Goal: Check status: Check status

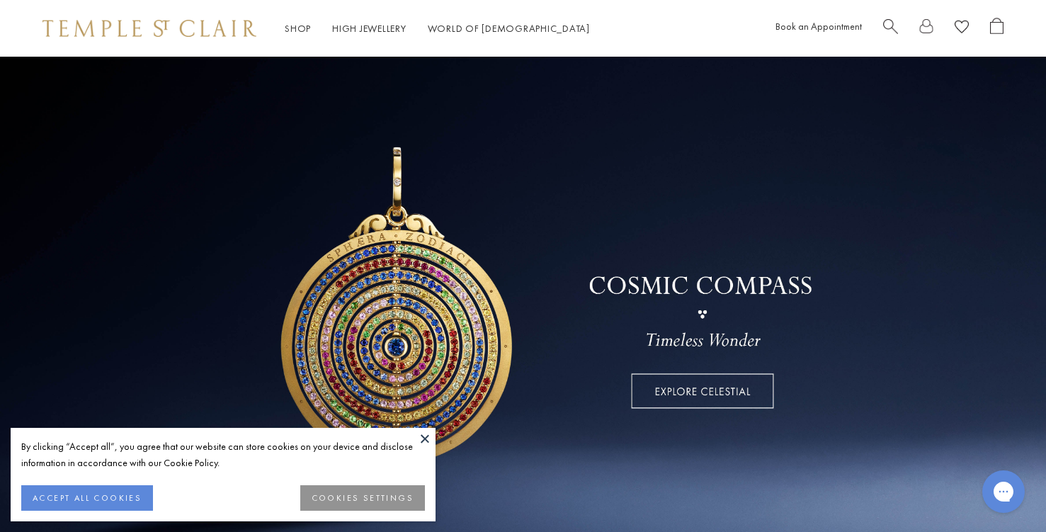
click at [116, 495] on button "ACCEPT ALL COOKIES" at bounding box center [87, 497] width 132 height 25
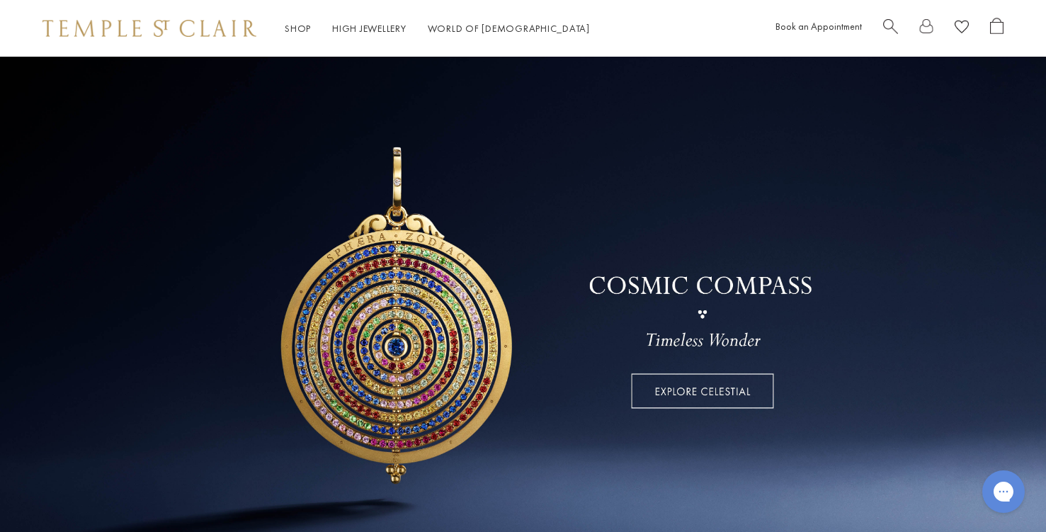
click at [893, 24] on span "Search" at bounding box center [890, 25] width 15 height 15
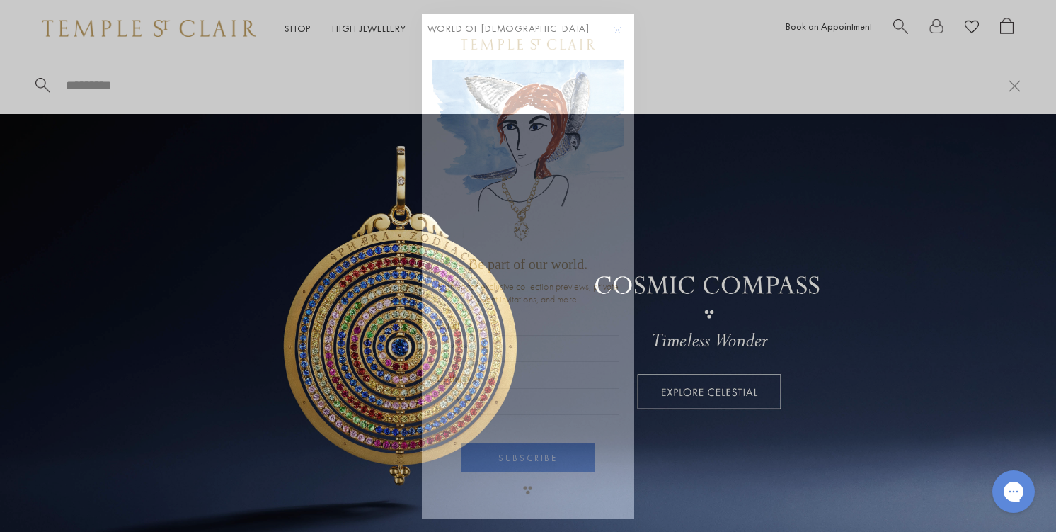
click at [614, 29] on circle "Close dialog" at bounding box center [618, 30] width 17 height 17
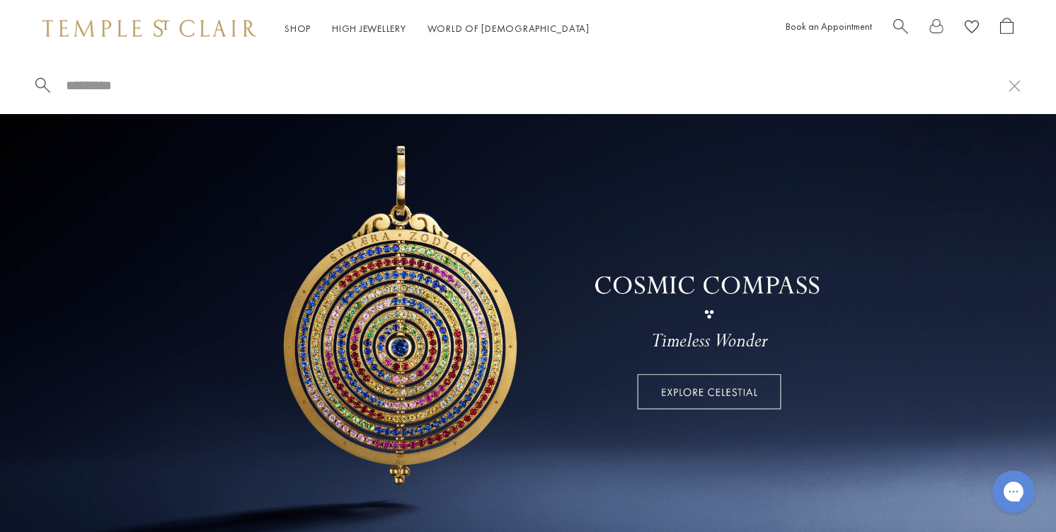
click at [899, 26] on span "Search" at bounding box center [900, 25] width 15 height 15
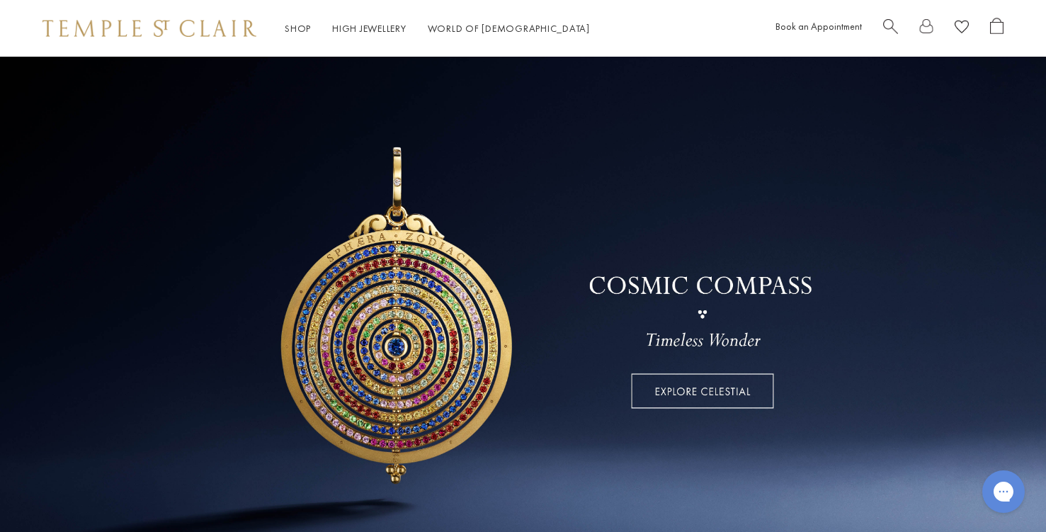
click at [895, 25] on span "Search" at bounding box center [890, 25] width 15 height 15
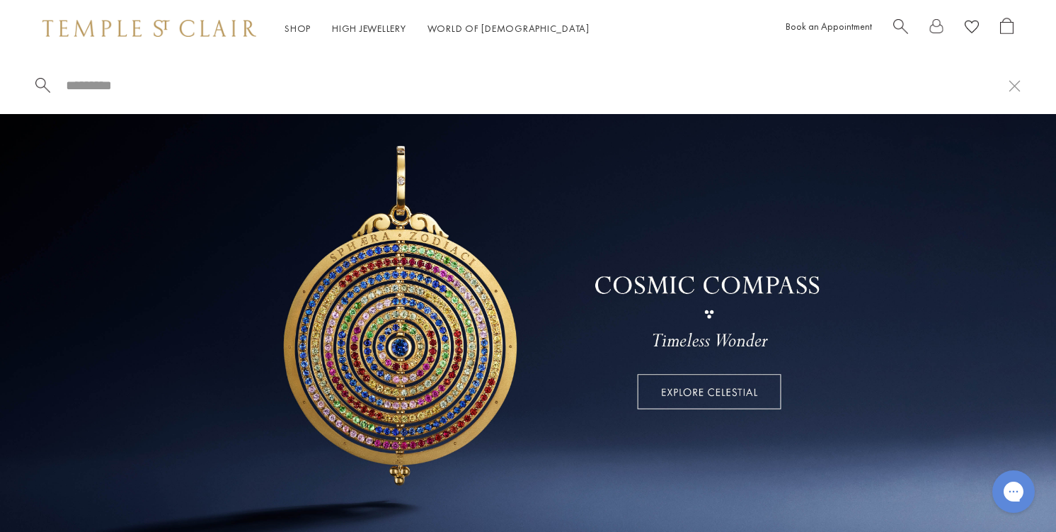
click at [217, 91] on input "search" at bounding box center [536, 85] width 944 height 16
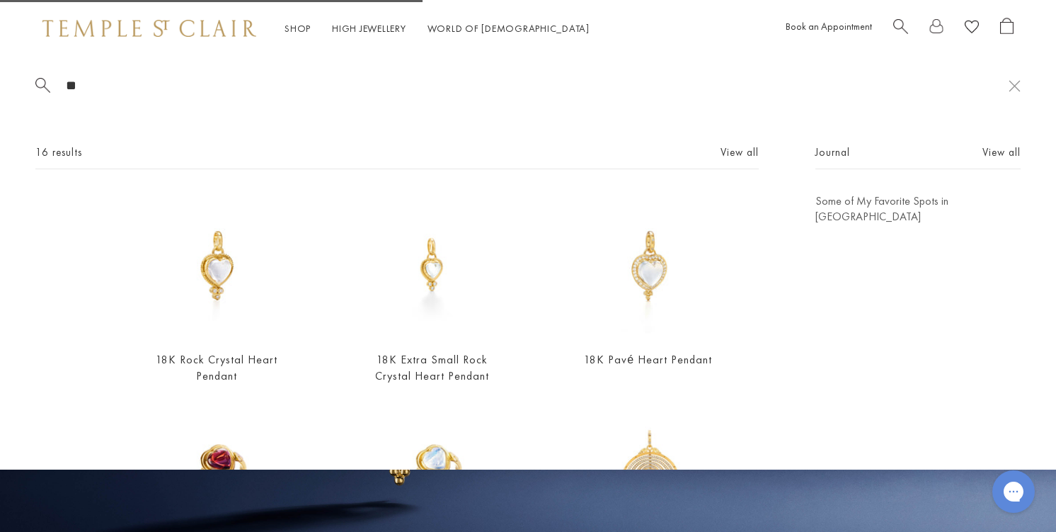
type input "*"
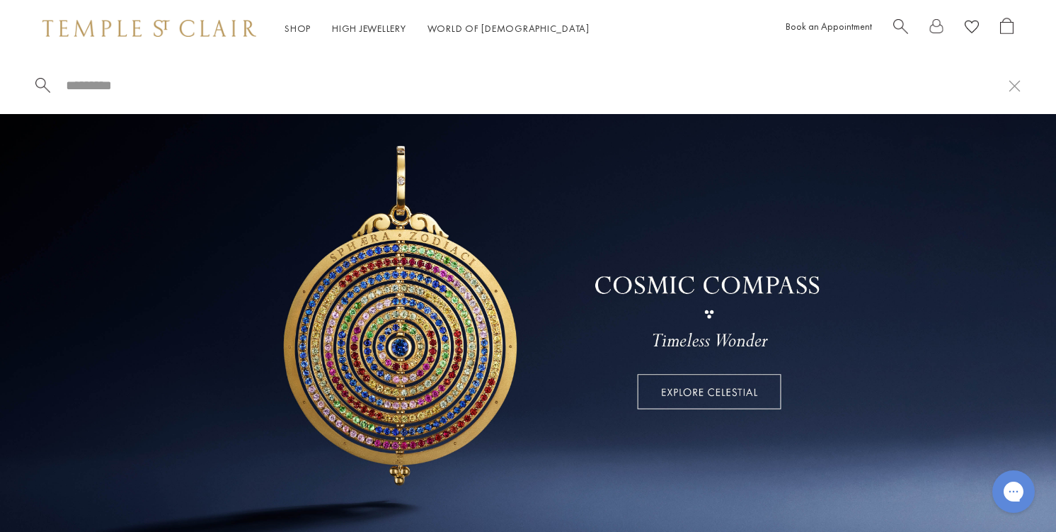
click at [937, 24] on link at bounding box center [937, 29] width 14 height 22
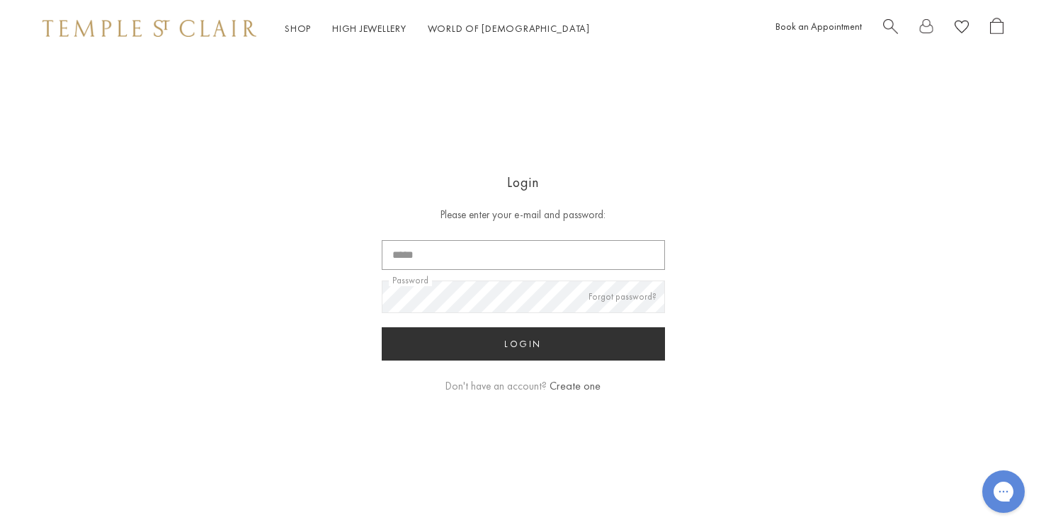
click at [479, 251] on input "Email" at bounding box center [523, 255] width 283 height 30
click at [440, 252] on input "Email" at bounding box center [523, 255] width 283 height 30
type input "**********"
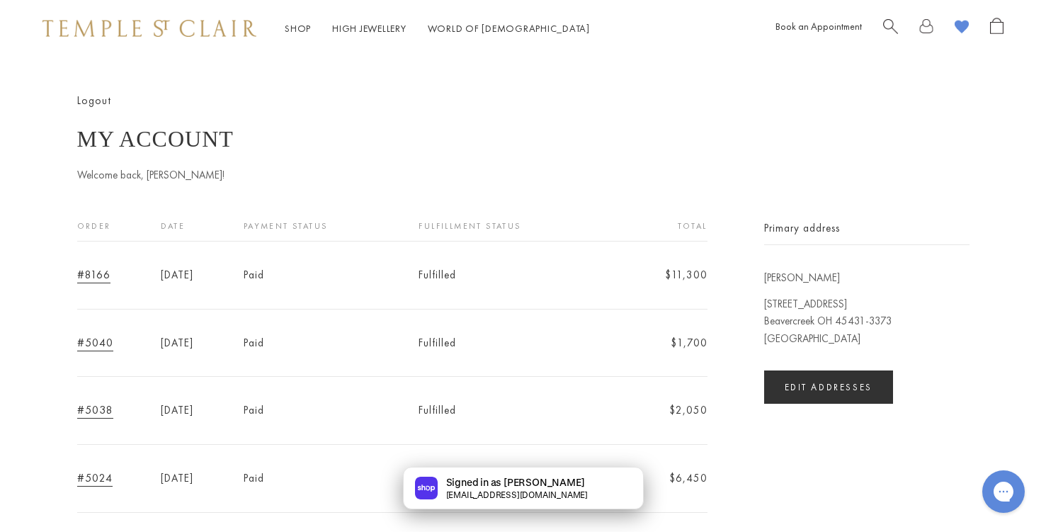
click at [96, 275] on link "#8166" at bounding box center [93, 275] width 33 height 16
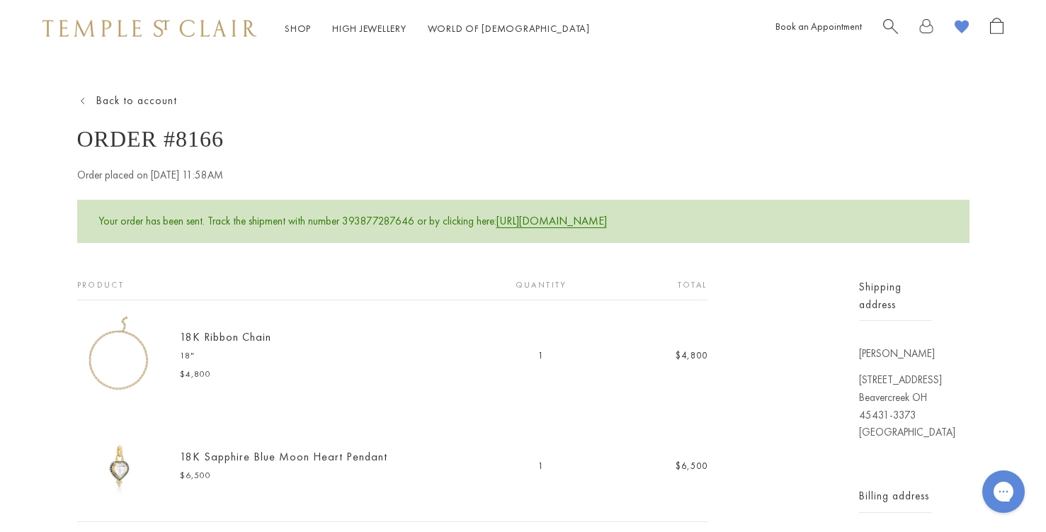
scroll to position [118, 0]
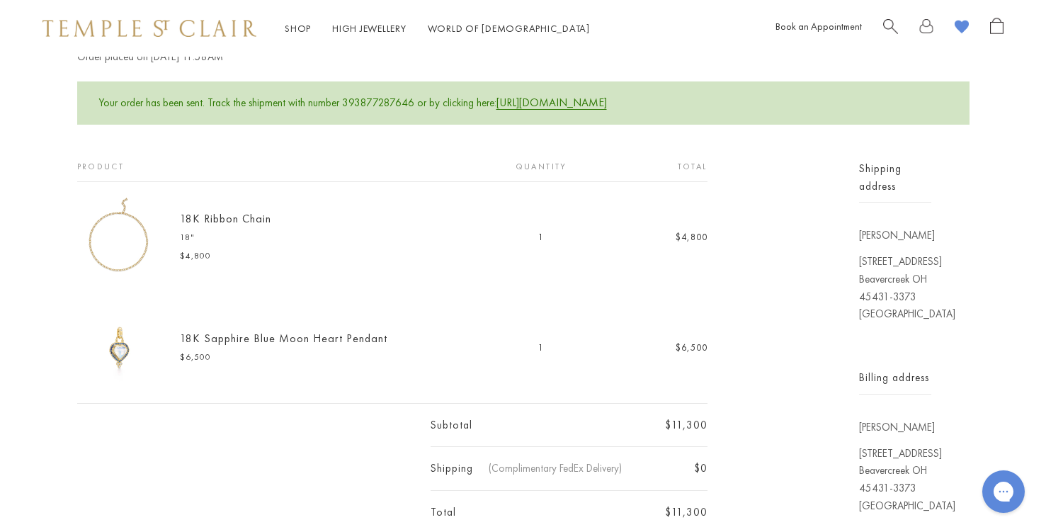
click at [299, 452] on td at bounding box center [254, 469] width 354 height 44
click at [328, 343] on link "18K Sapphire Blue Moon Heart Pendant" at bounding box center [283, 338] width 207 height 15
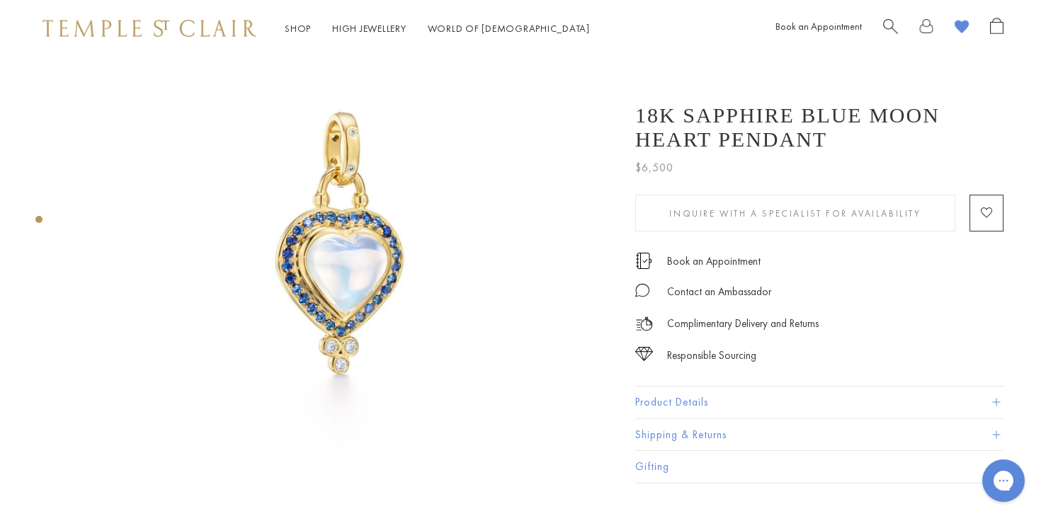
scroll to position [118, 0]
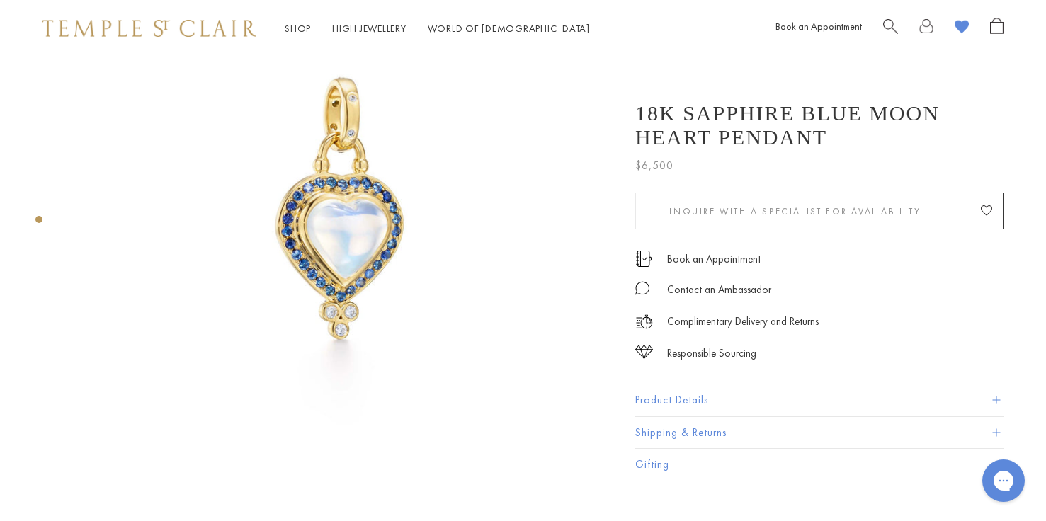
click at [353, 215] on img at bounding box center [342, 209] width 543 height 543
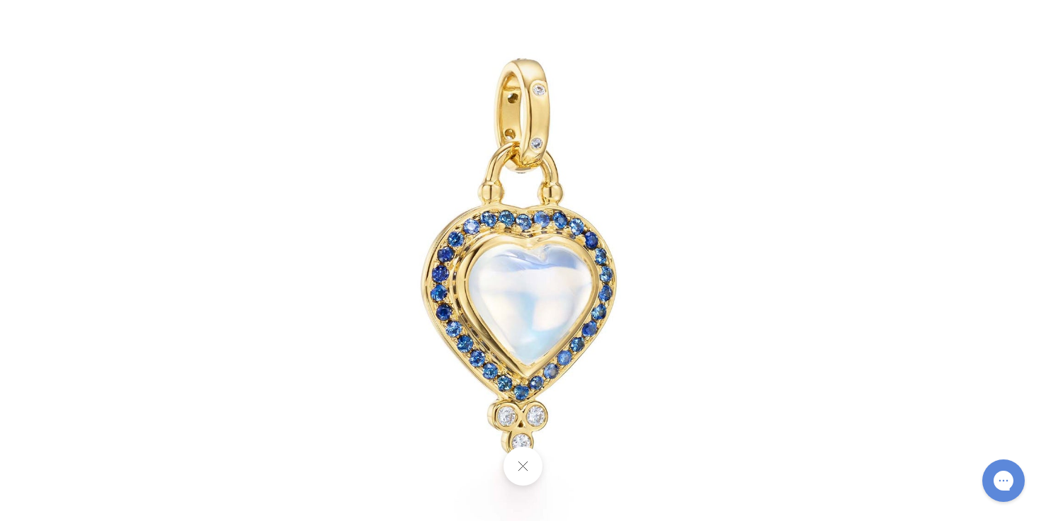
click at [560, 320] on img at bounding box center [523, 260] width 828 height 828
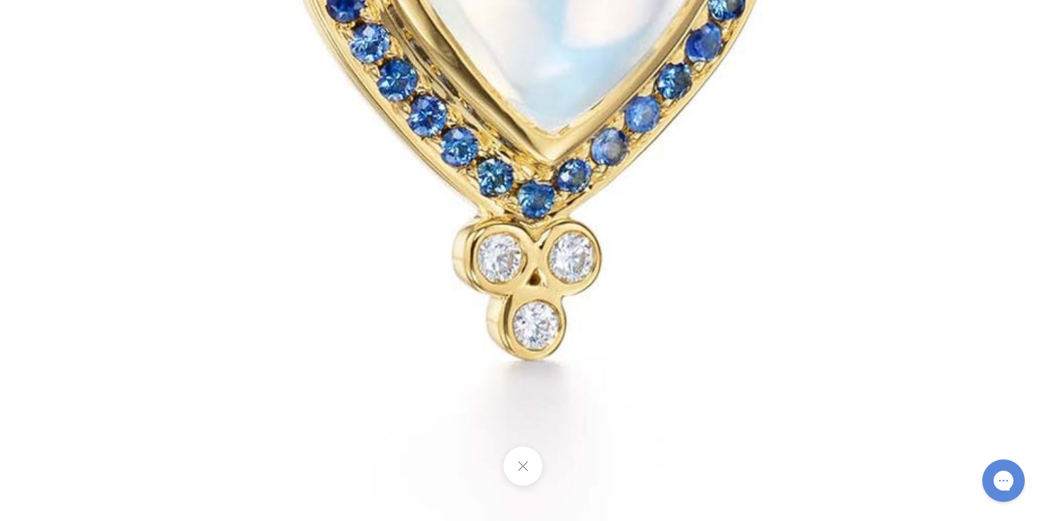
drag, startPoint x: 692, startPoint y: 435, endPoint x: 771, endPoint y: 124, distance: 320.6
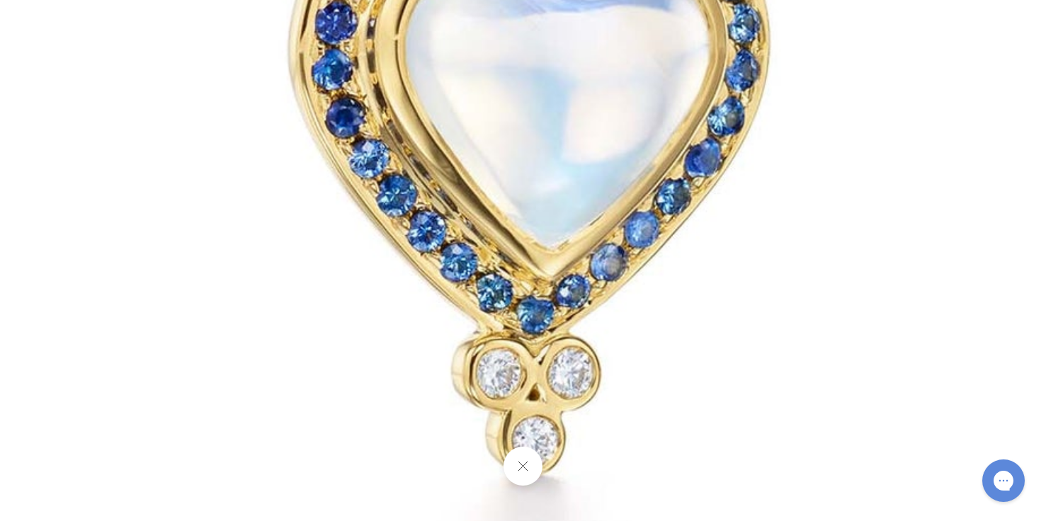
drag, startPoint x: 773, startPoint y: 122, endPoint x: 773, endPoint y: 240, distance: 117.5
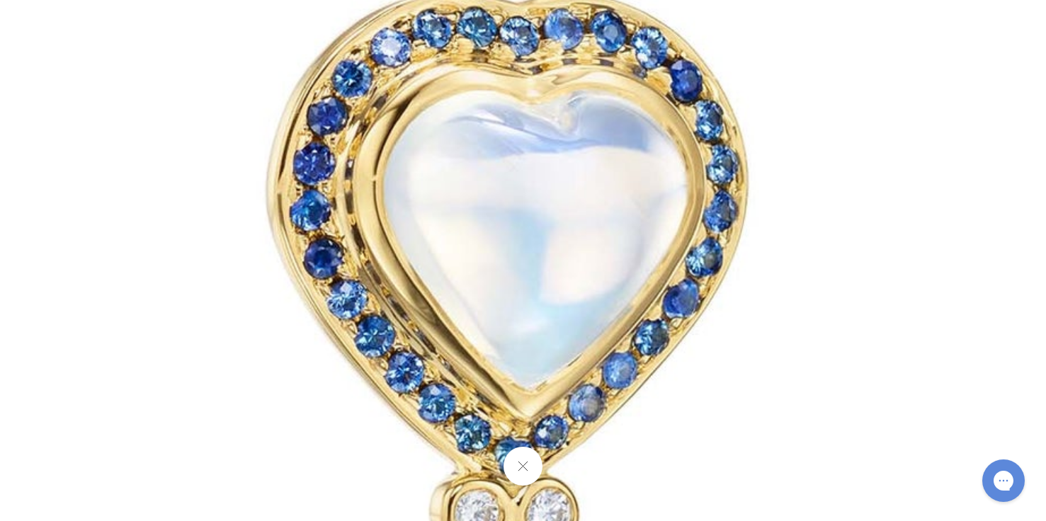
drag, startPoint x: 811, startPoint y: 147, endPoint x: 789, endPoint y: 301, distance: 155.9
click at [789, 301] on img at bounding box center [518, 130] width 2039 height 2039
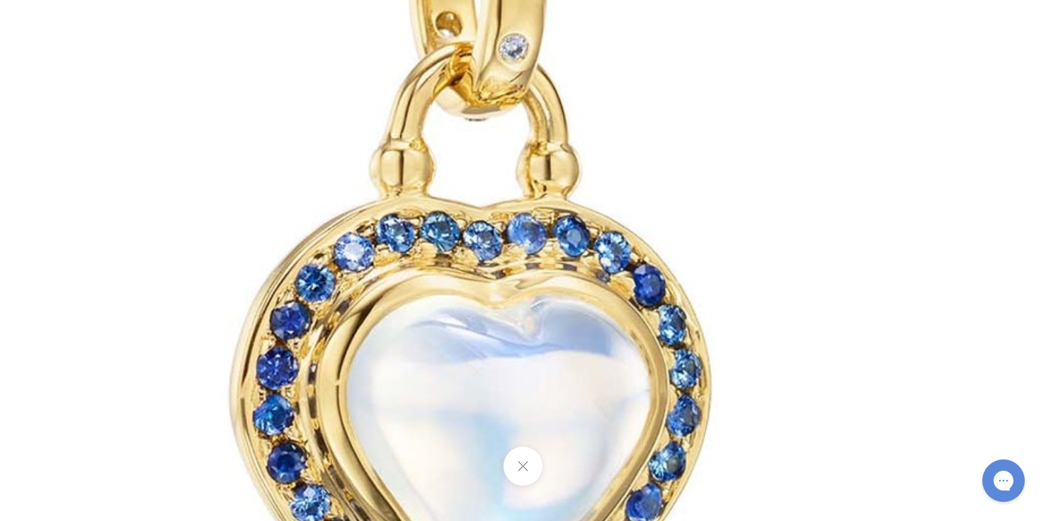
drag, startPoint x: 820, startPoint y: 171, endPoint x: 782, endPoint y: 379, distance: 211.6
click at [783, 383] on img at bounding box center [481, 335] width 2039 height 2039
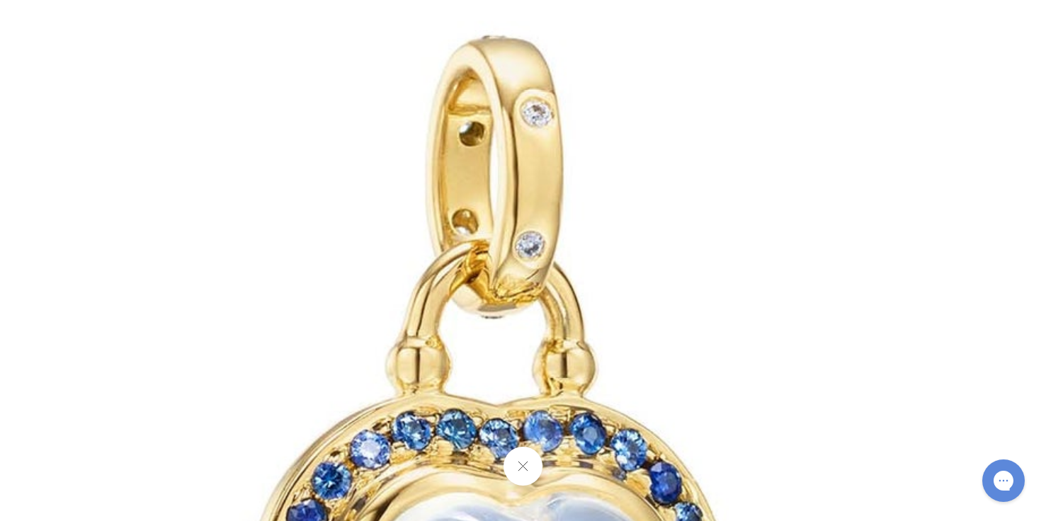
drag, startPoint x: 748, startPoint y: 191, endPoint x: 764, endPoint y: 397, distance: 206.7
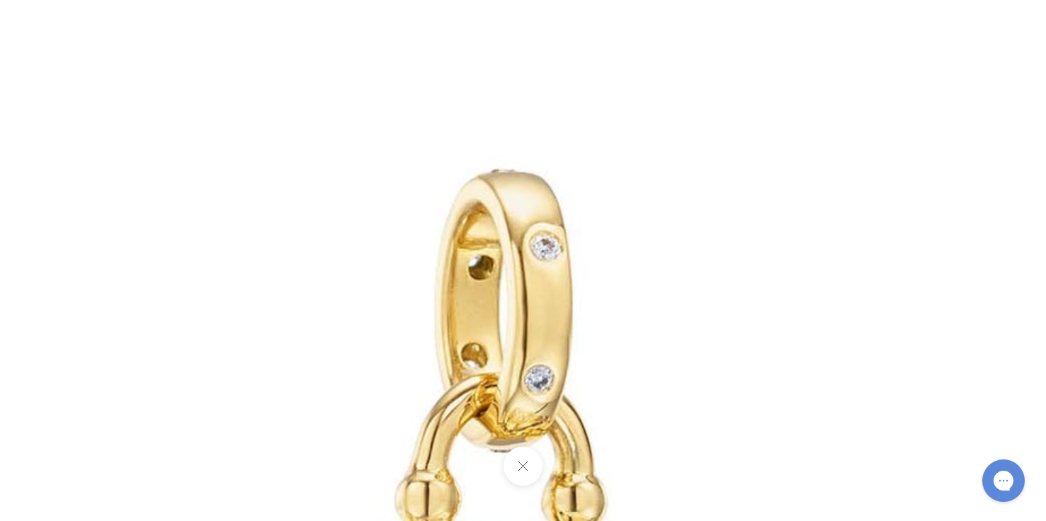
drag, startPoint x: 750, startPoint y: 246, endPoint x: 756, endPoint y: 341, distance: 94.3
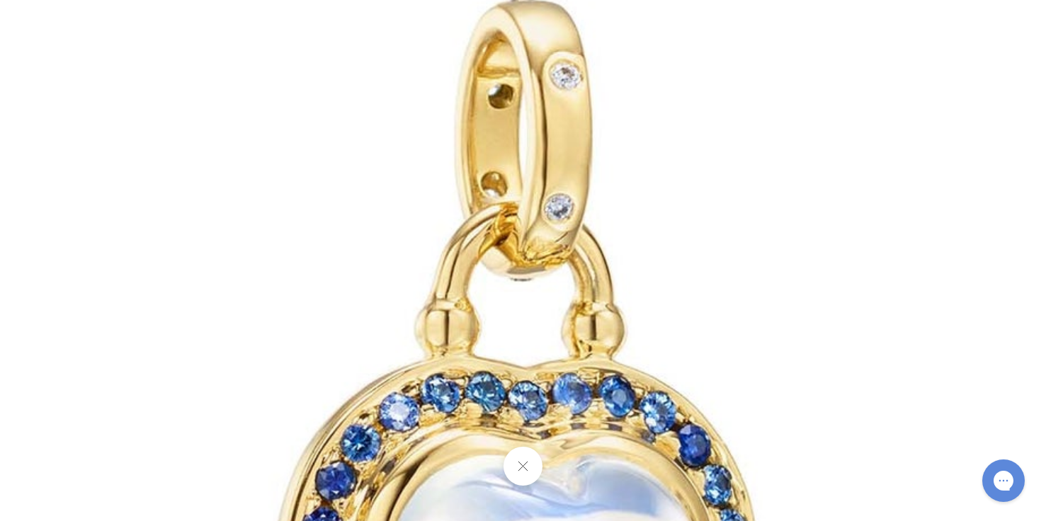
drag, startPoint x: 761, startPoint y: 327, endPoint x: 796, endPoint y: 92, distance: 237.6
click at [786, 87] on img at bounding box center [526, 495] width 2039 height 2039
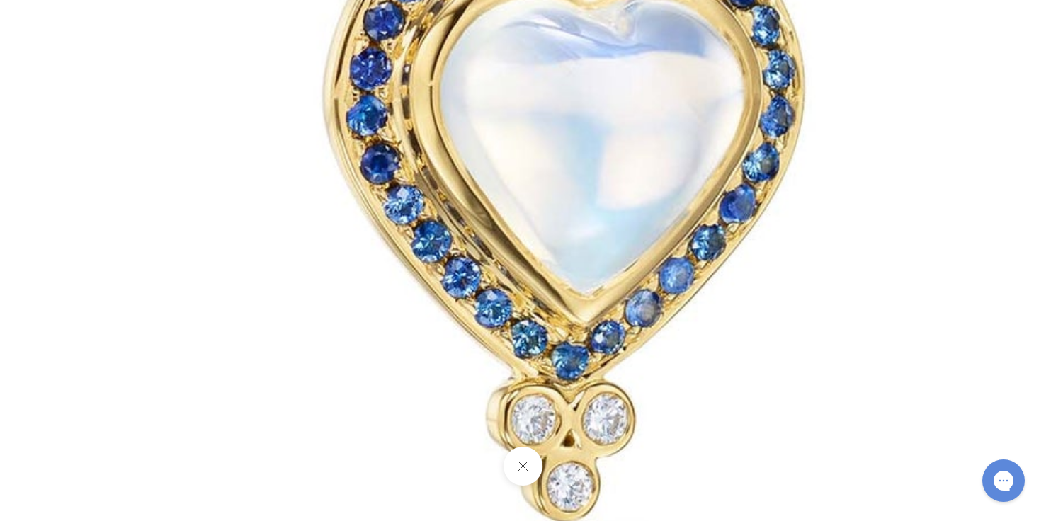
drag, startPoint x: 813, startPoint y: 256, endPoint x: 823, endPoint y: 152, distance: 104.6
click at [823, 152] on img at bounding box center [574, 36] width 2039 height 2039
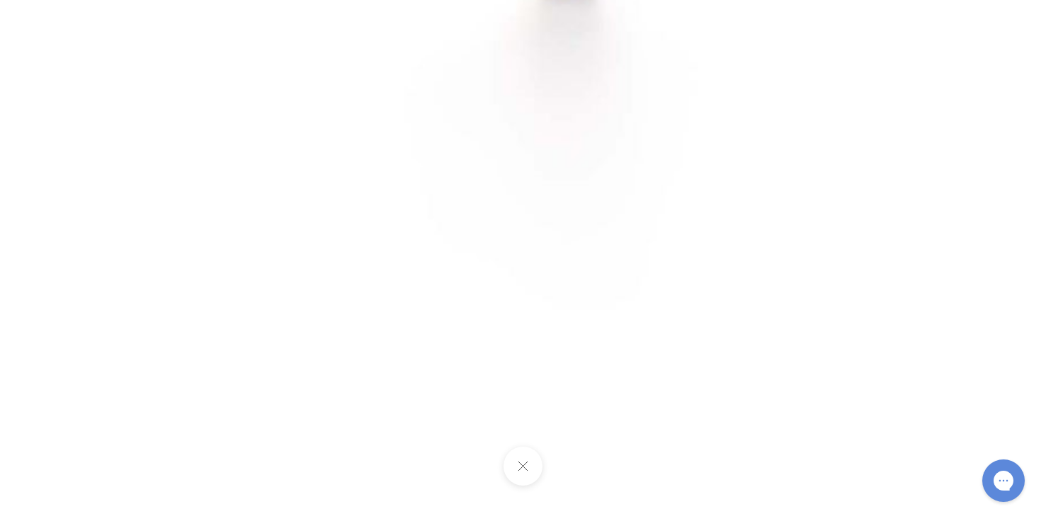
click at [521, 469] on button at bounding box center [522, 466] width 39 height 39
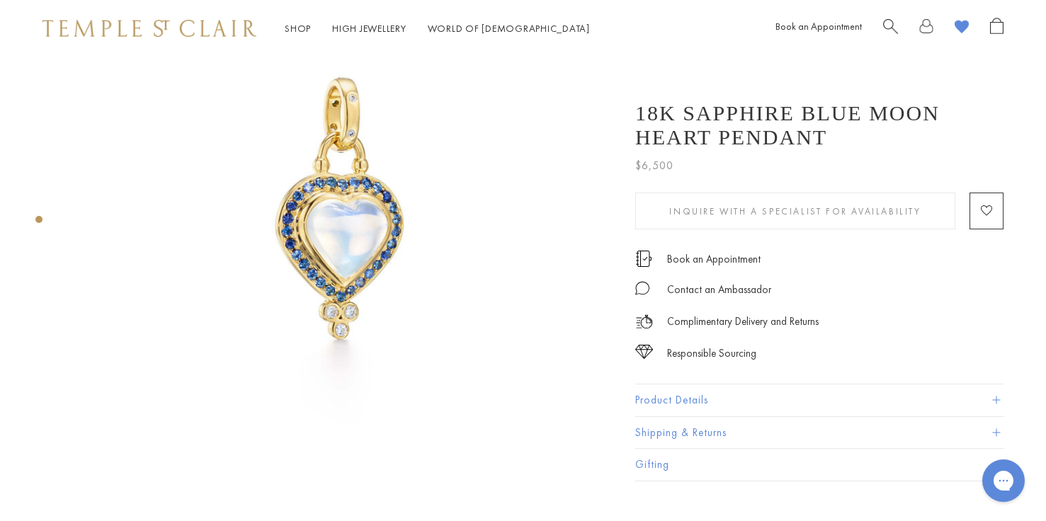
click at [683, 396] on button "Product Details" at bounding box center [819, 400] width 368 height 32
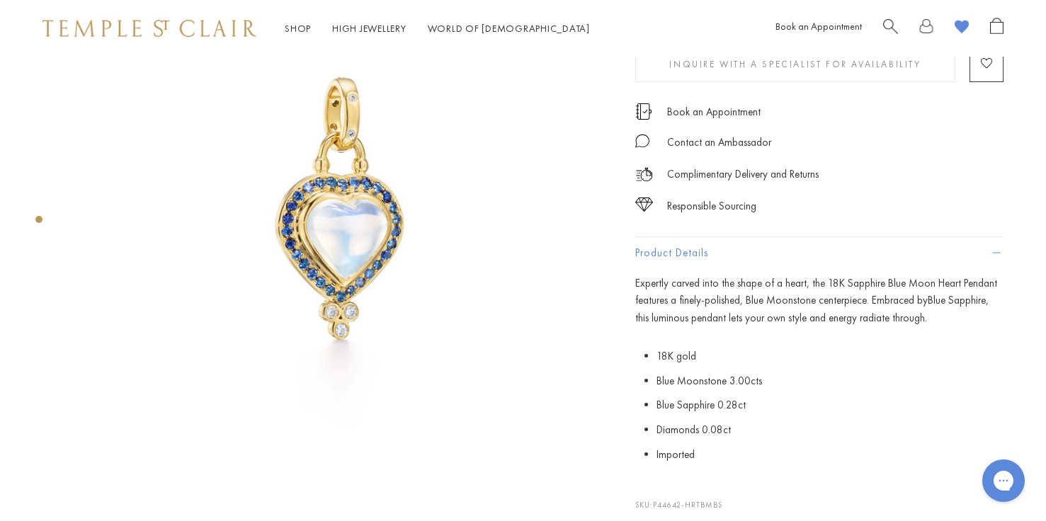
scroll to position [0, 0]
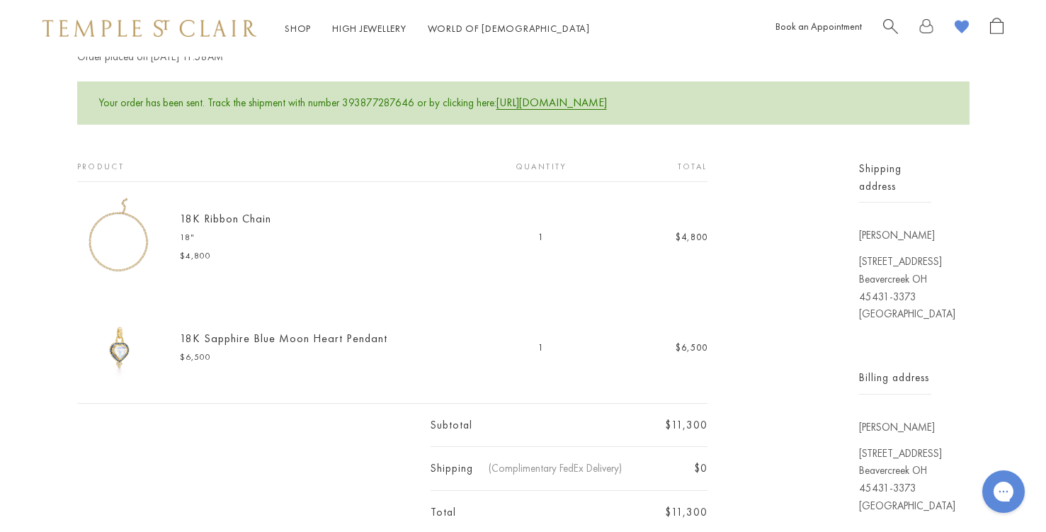
click at [228, 219] on link "18K Ribbon Chain" at bounding box center [225, 218] width 91 height 15
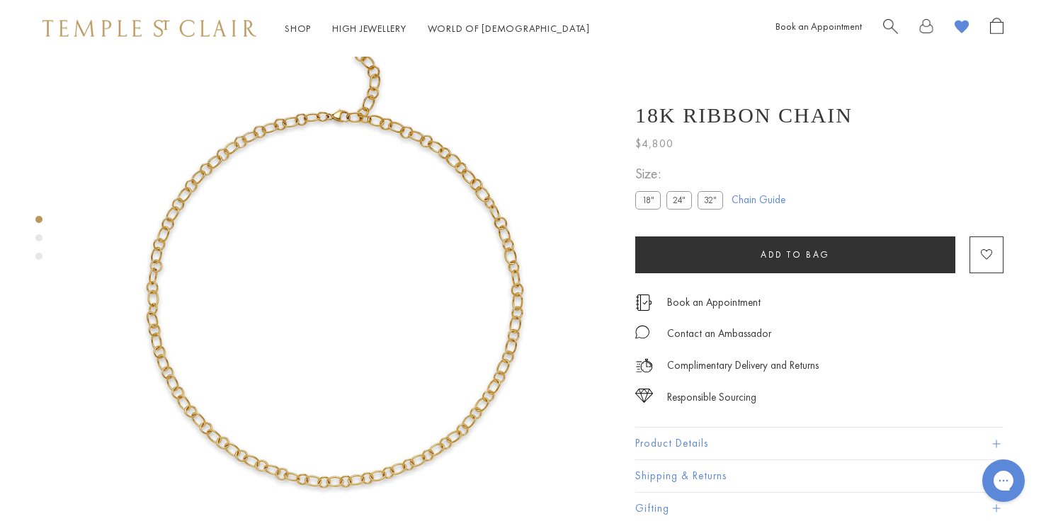
click at [504, 243] on img at bounding box center [342, 271] width 543 height 543
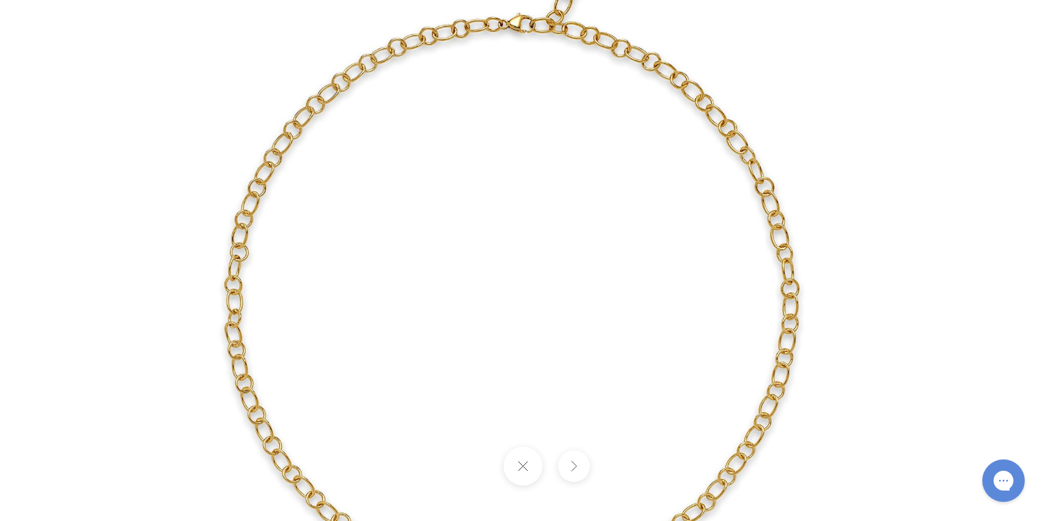
click at [279, 176] on img at bounding box center [523, 260] width 828 height 828
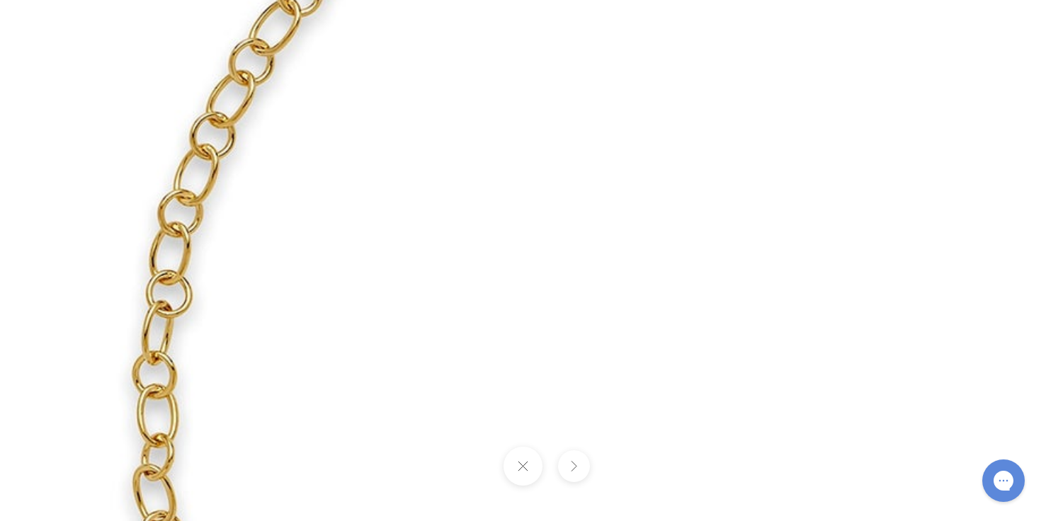
drag, startPoint x: 211, startPoint y: 331, endPoint x: 222, endPoint y: 112, distance: 219.8
click at [218, 112] on img at bounding box center [867, 314] width 2039 height 2039
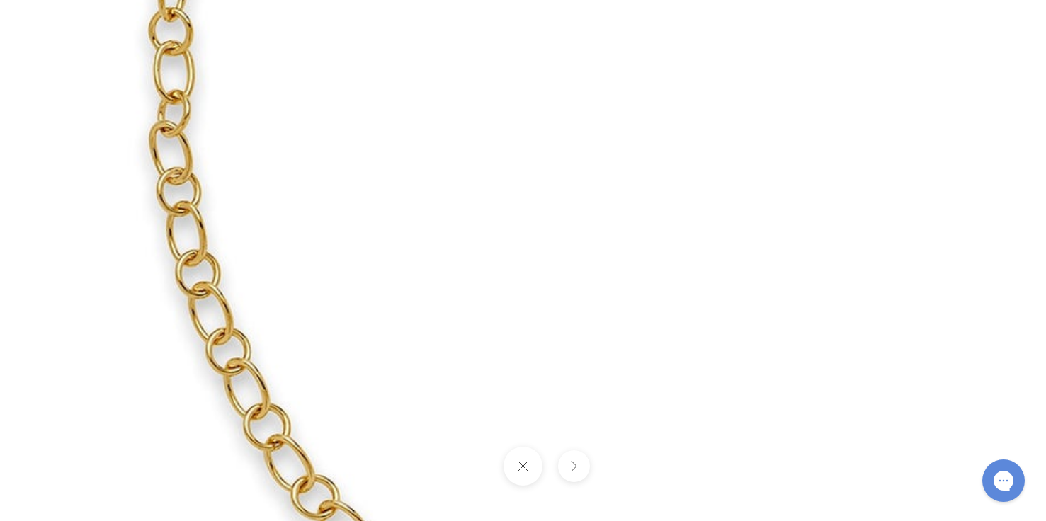
drag, startPoint x: 491, startPoint y: 444, endPoint x: 384, endPoint y: 165, distance: 298.7
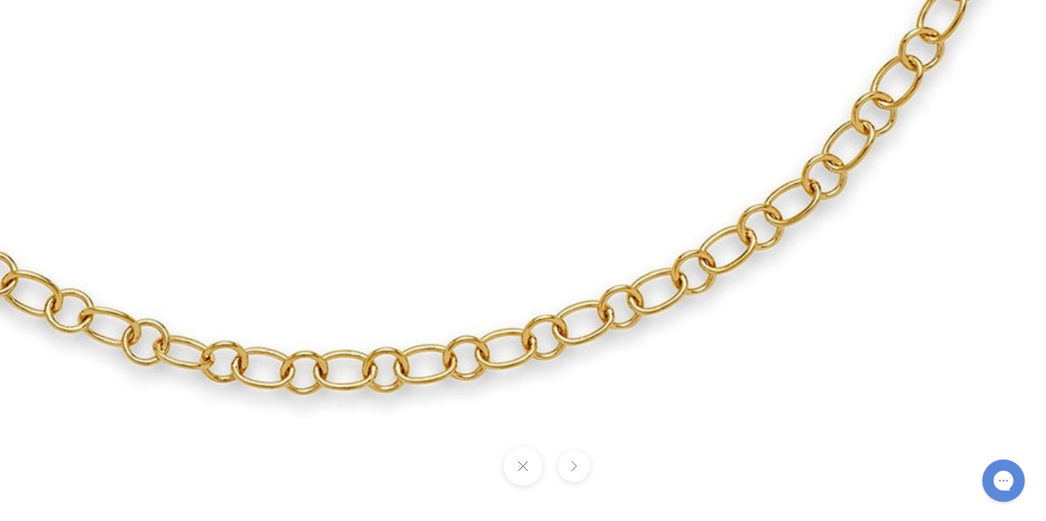
drag, startPoint x: 630, startPoint y: 170, endPoint x: 298, endPoint y: 251, distance: 341.9
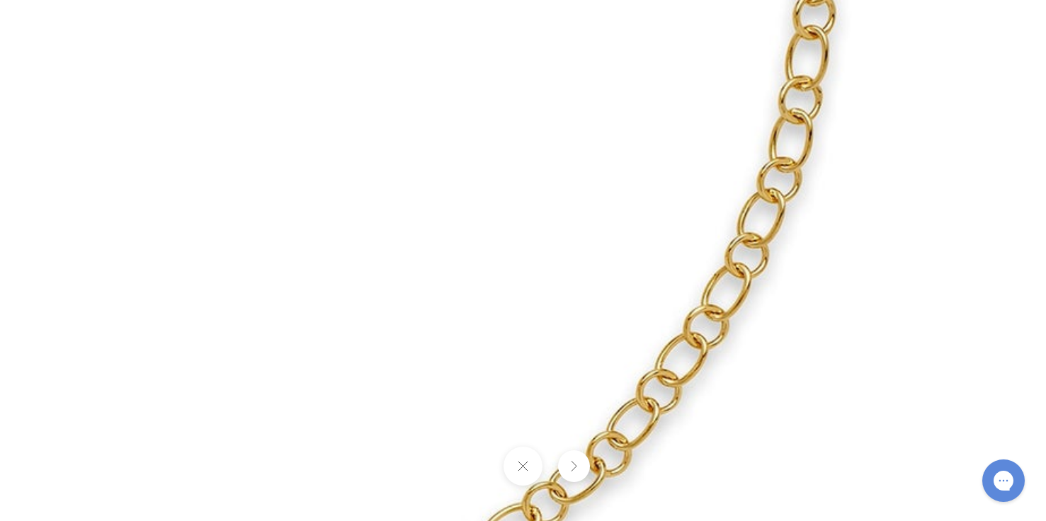
drag, startPoint x: 691, startPoint y: 137, endPoint x: 534, endPoint y: 449, distance: 348.9
click at [534, 449] on div at bounding box center [523, 260] width 1046 height 521
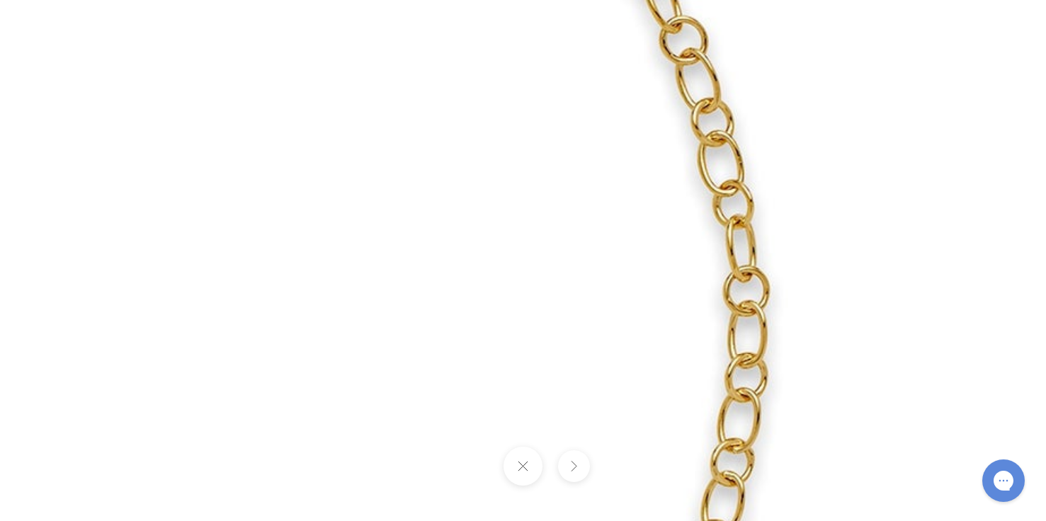
drag, startPoint x: 707, startPoint y: 139, endPoint x: 653, endPoint y: 468, distance: 333.7
click at [653, 468] on div at bounding box center [523, 260] width 1046 height 521
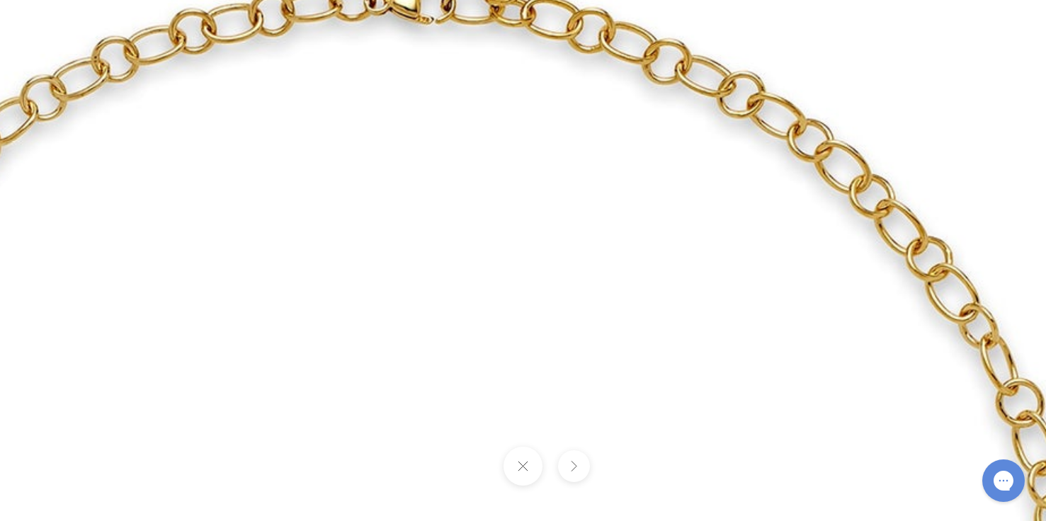
drag, startPoint x: 576, startPoint y: 166, endPoint x: 877, endPoint y: 455, distance: 417.6
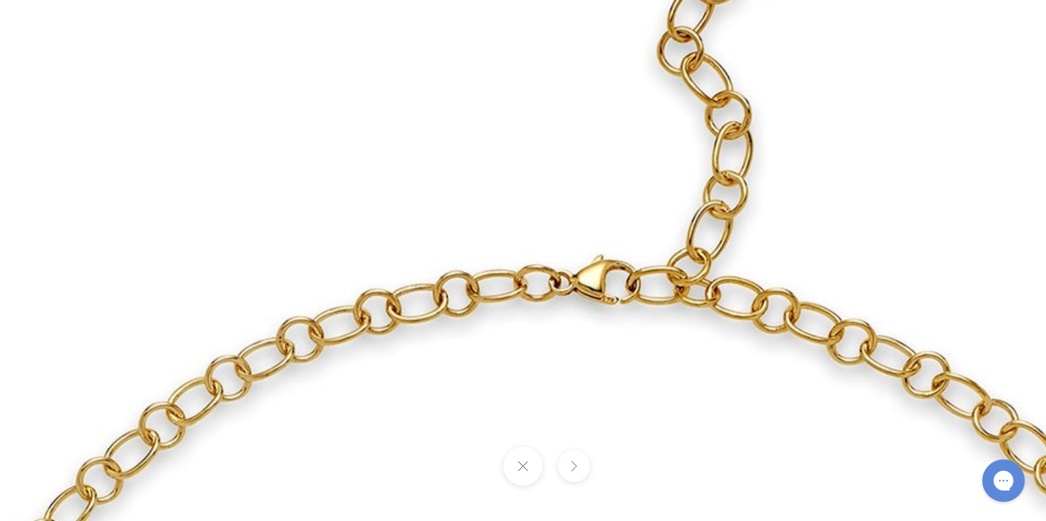
drag, startPoint x: 503, startPoint y: 111, endPoint x: 696, endPoint y: 417, distance: 361.8
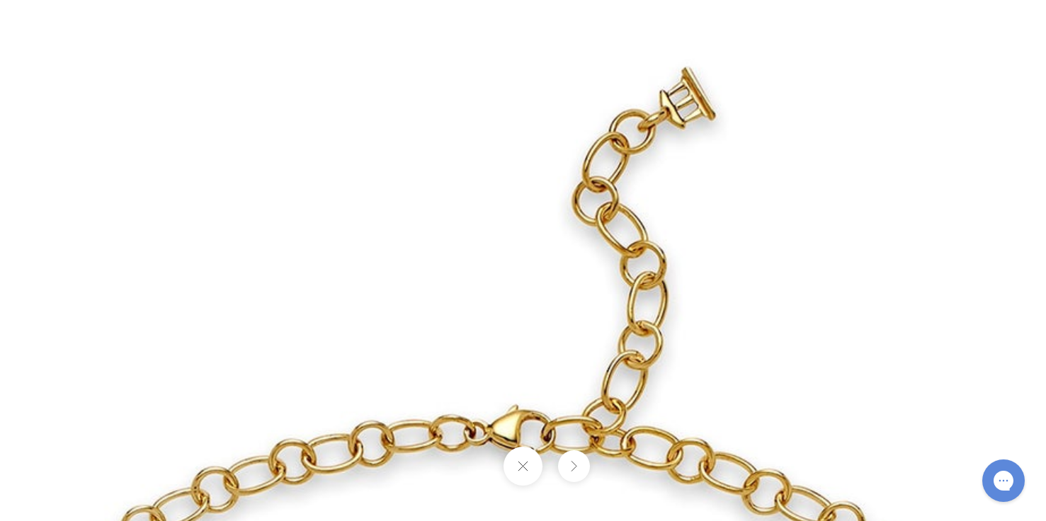
drag, startPoint x: 653, startPoint y: 249, endPoint x: 554, endPoint y: 443, distance: 218.2
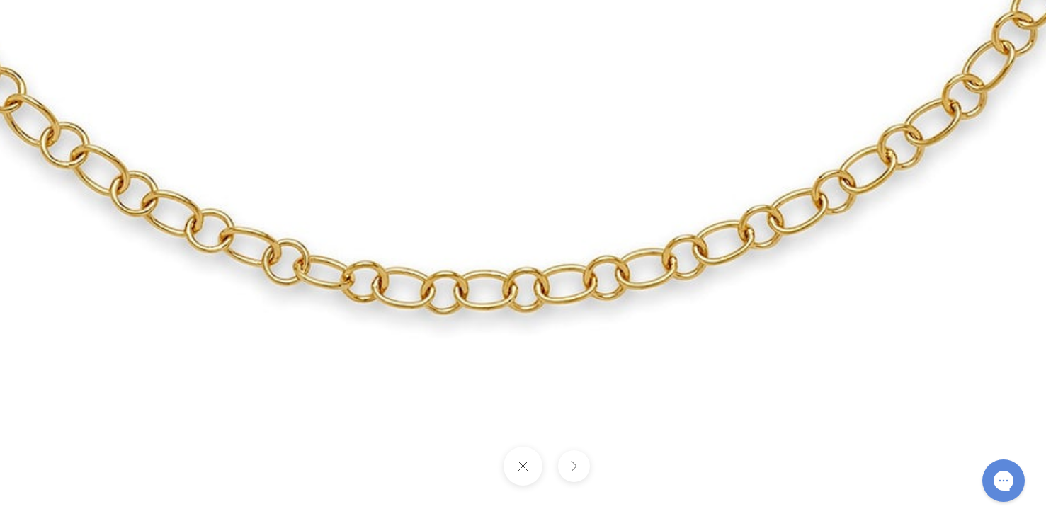
click at [523, 462] on button at bounding box center [522, 466] width 39 height 39
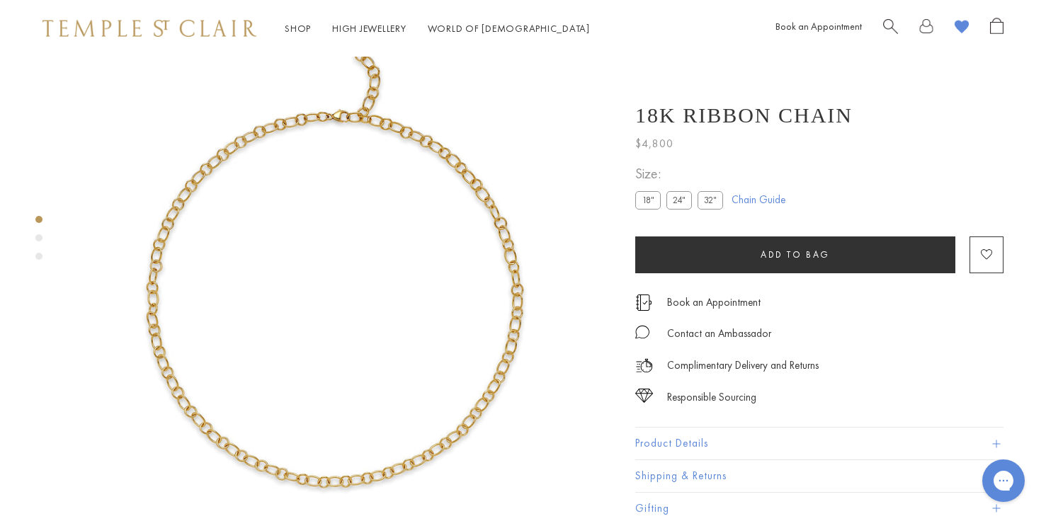
click at [139, 24] on img at bounding box center [149, 28] width 214 height 17
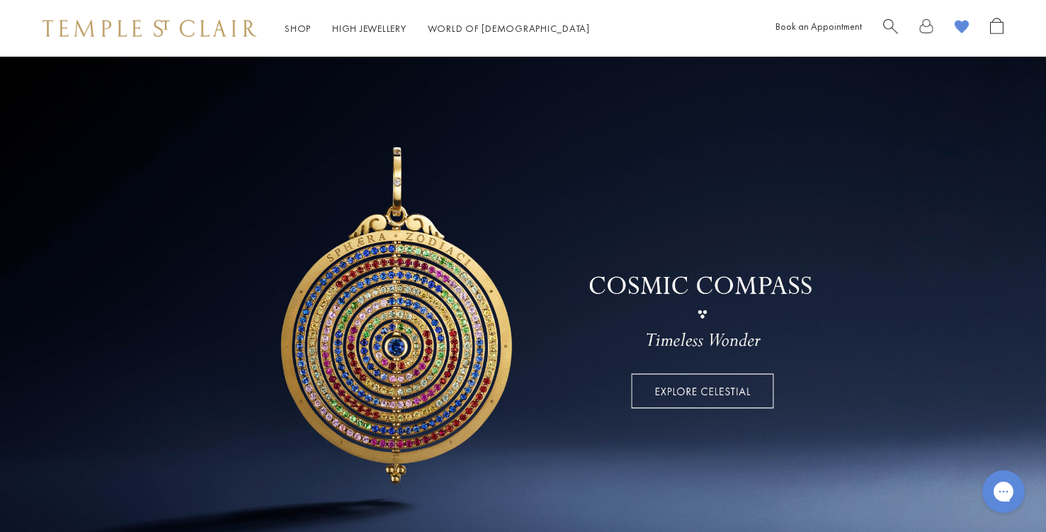
click at [927, 27] on link at bounding box center [926, 29] width 14 height 22
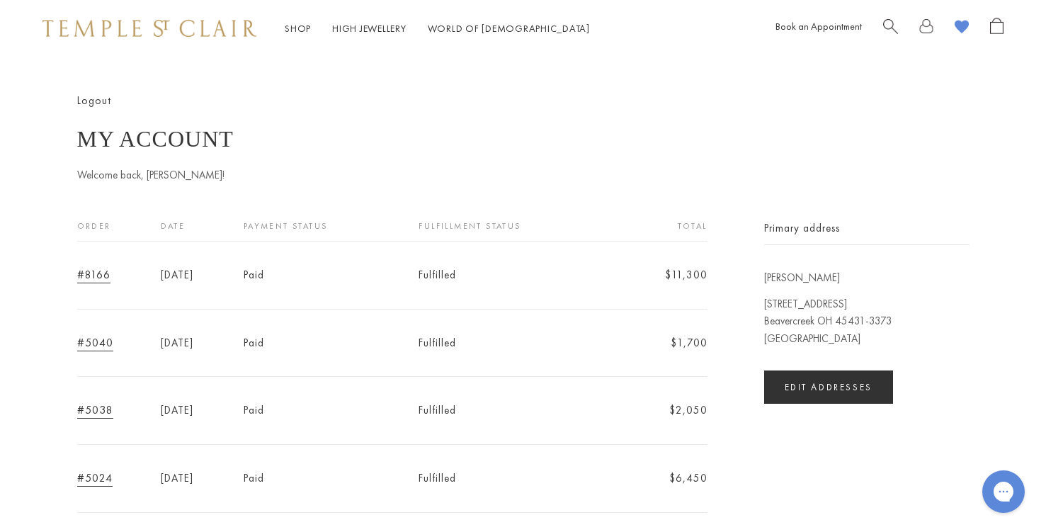
click at [98, 339] on link "#5040" at bounding box center [95, 343] width 36 height 16
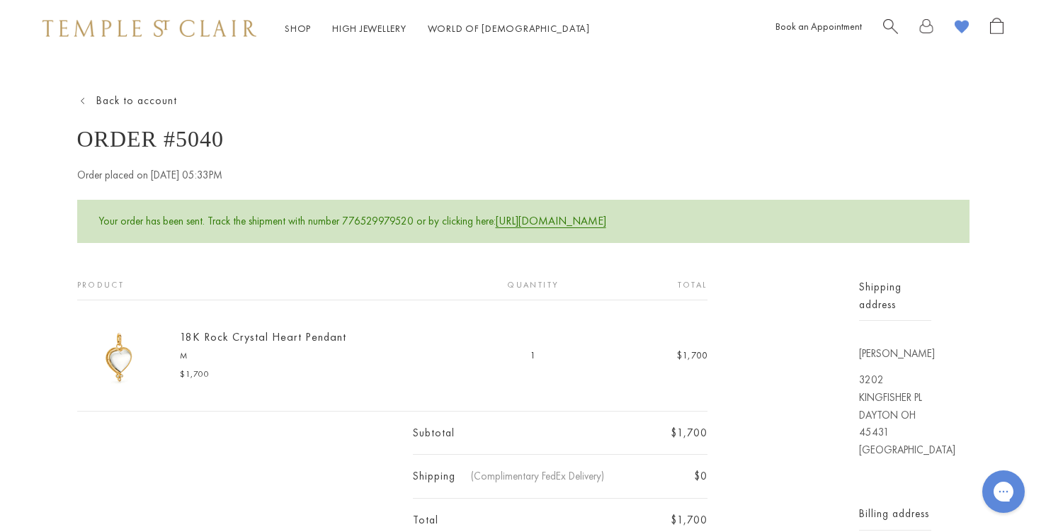
click at [132, 351] on img at bounding box center [119, 355] width 85 height 85
click at [244, 339] on link "18K Rock Crystal Heart Pendant" at bounding box center [263, 336] width 166 height 15
click at [86, 100] on link "Back to account" at bounding box center [127, 101] width 100 height 16
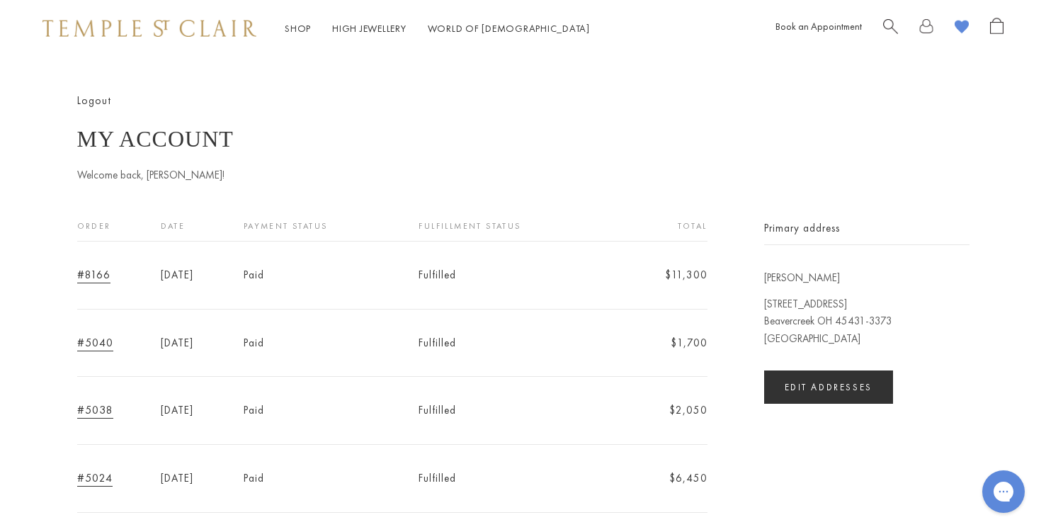
click at [95, 409] on link "#5038" at bounding box center [95, 410] width 36 height 16
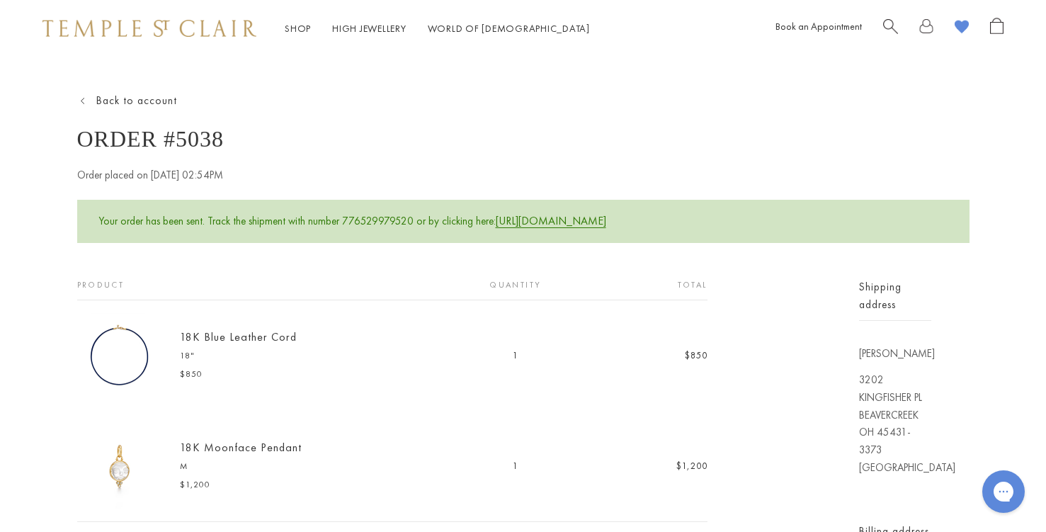
click at [234, 333] on link "18K Blue Leather Cord" at bounding box center [238, 336] width 117 height 15
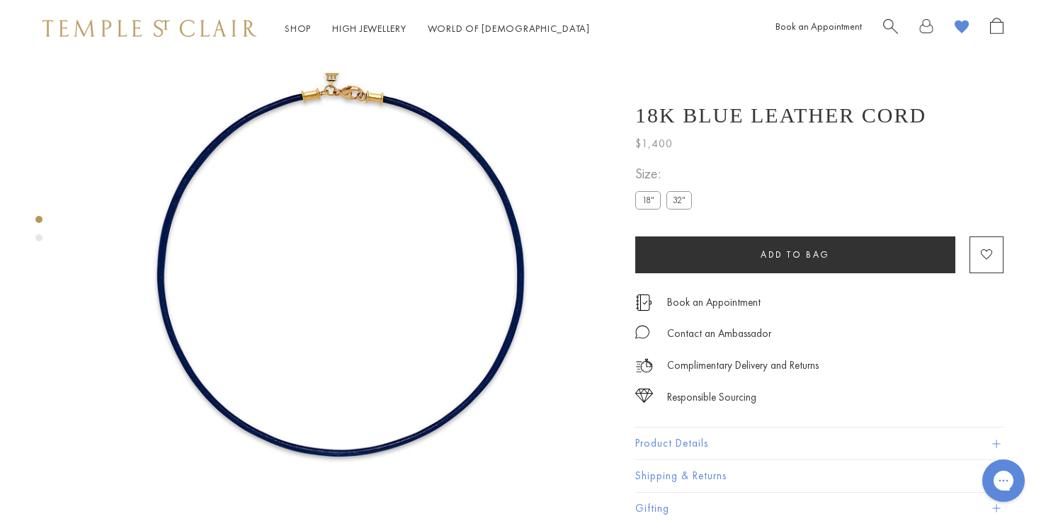
scroll to position [57, 0]
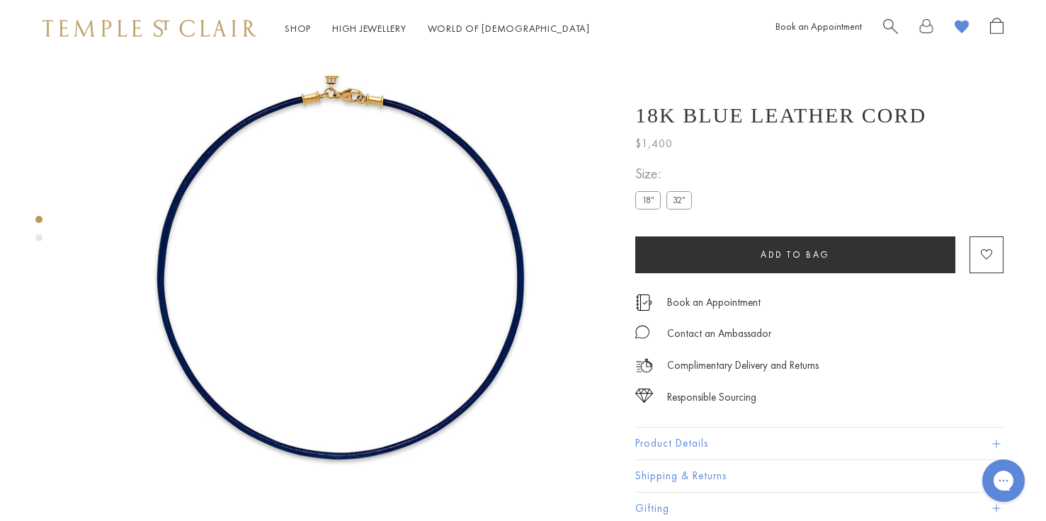
click at [508, 257] on img at bounding box center [342, 271] width 543 height 543
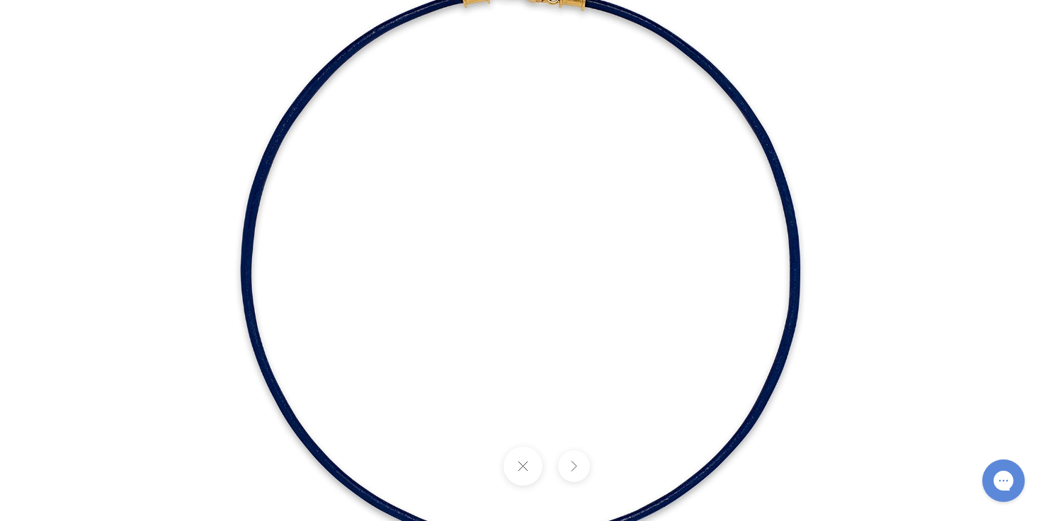
click at [501, 251] on img at bounding box center [523, 260] width 828 height 828
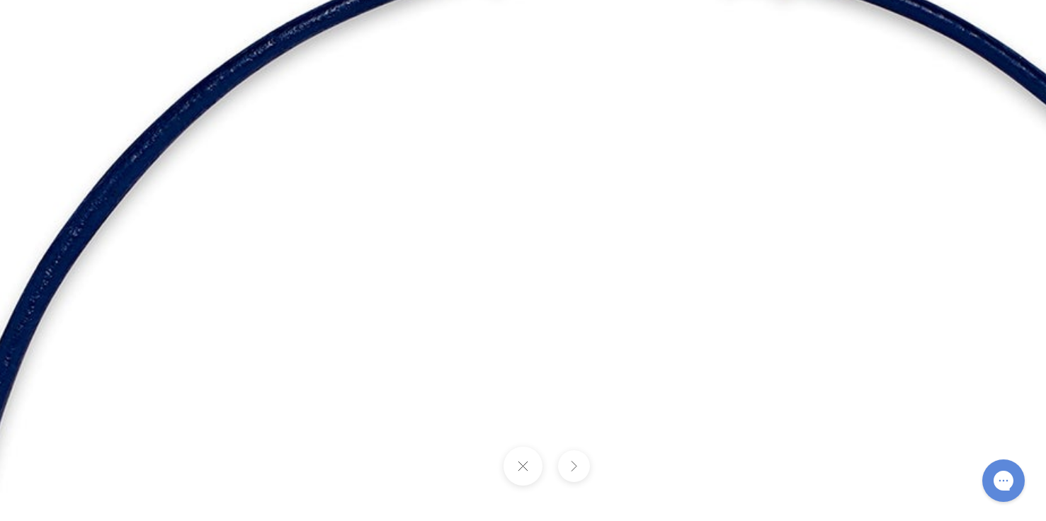
drag, startPoint x: 330, startPoint y: 79, endPoint x: 439, endPoint y: 431, distance: 368.4
click at [434, 452] on div at bounding box center [523, 260] width 1046 height 521
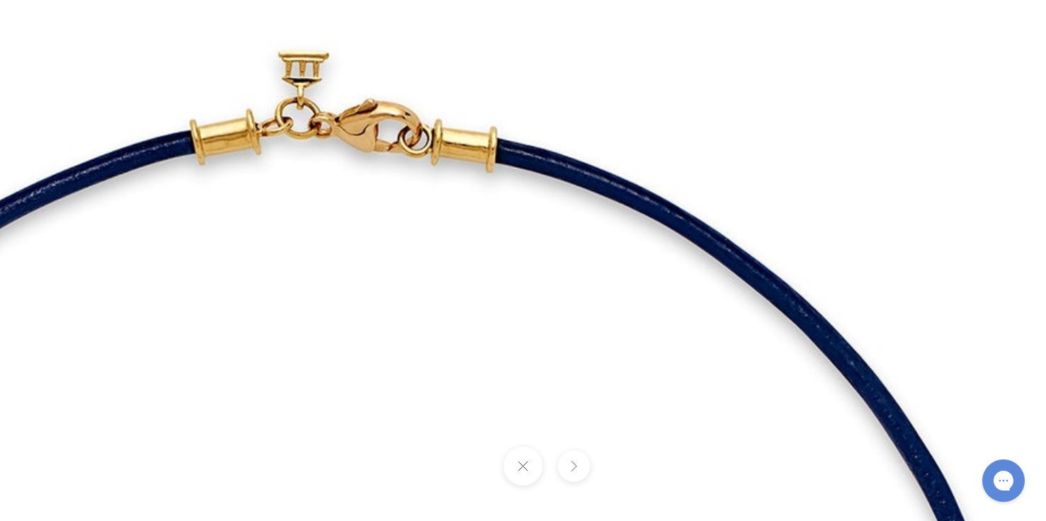
drag, startPoint x: 596, startPoint y: 189, endPoint x: 278, endPoint y: 336, distance: 350.7
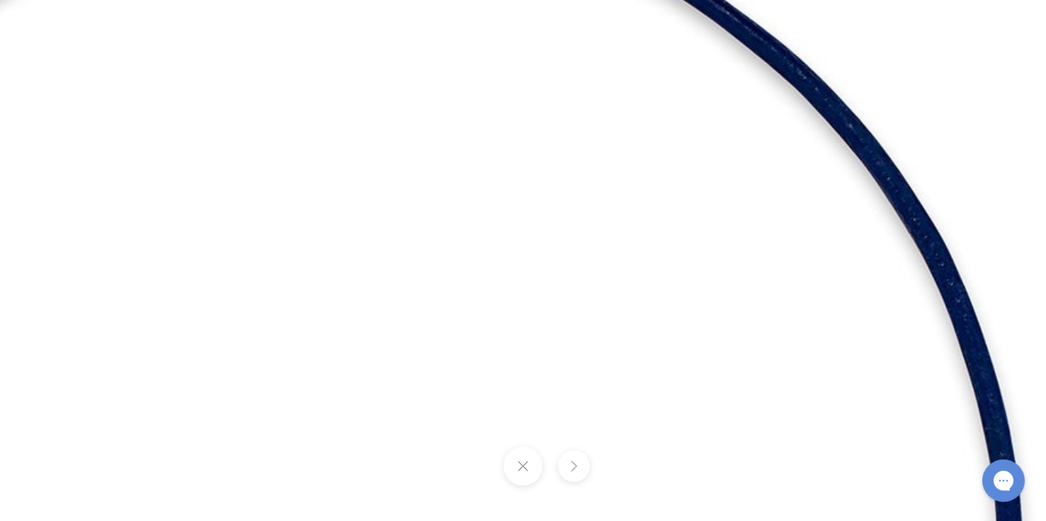
click at [521, 470] on button at bounding box center [522, 466] width 39 height 39
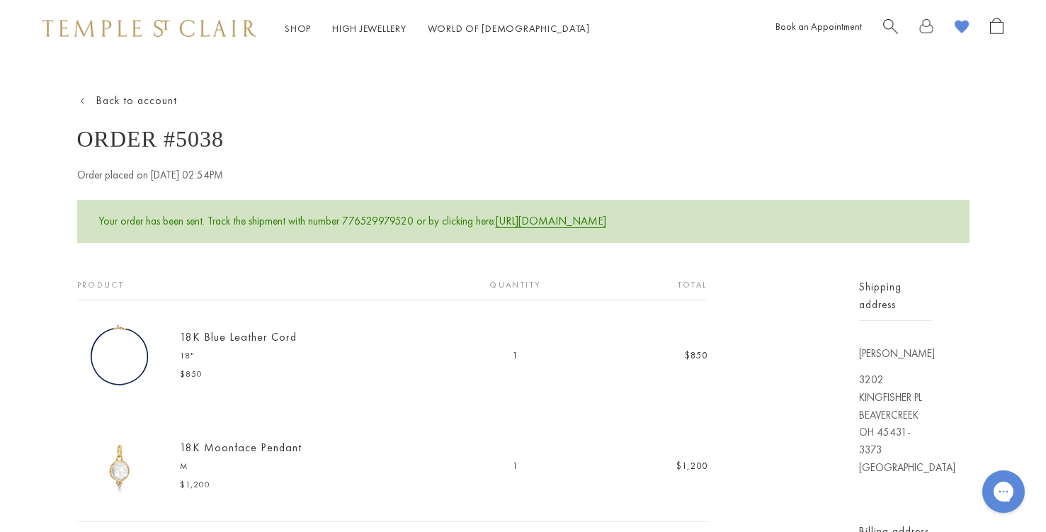
click at [236, 444] on link "18K Moonface Pendant" at bounding box center [241, 447] width 122 height 15
click at [82, 99] on link "Back to account" at bounding box center [127, 101] width 100 height 16
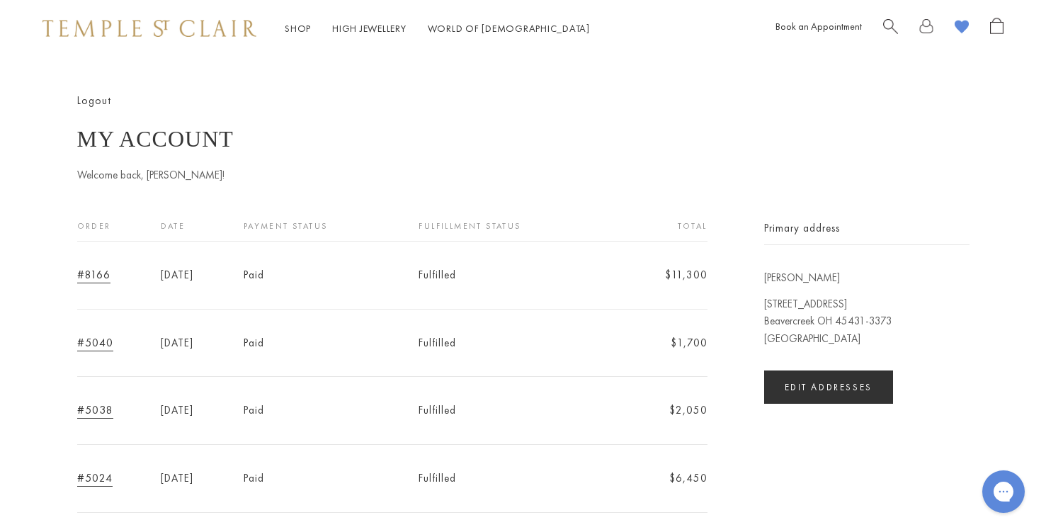
click at [91, 413] on link "#5038" at bounding box center [95, 410] width 36 height 16
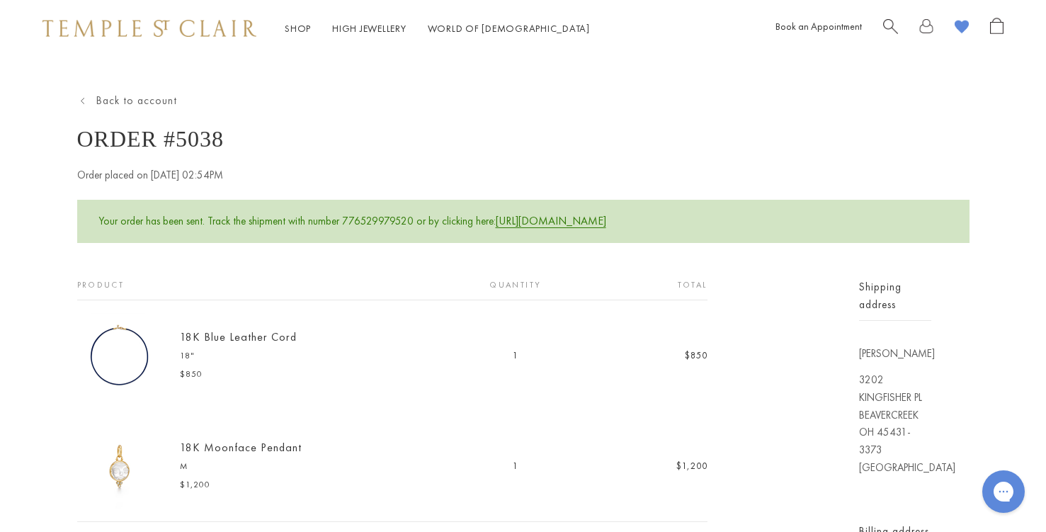
click at [84, 98] on link "Back to account" at bounding box center [127, 101] width 100 height 16
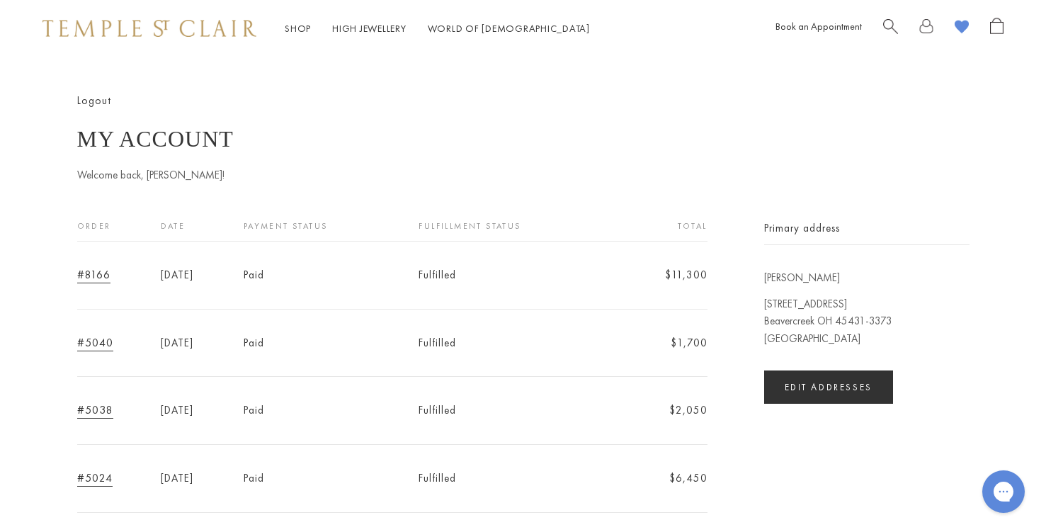
click at [103, 471] on link "#5024" at bounding box center [94, 478] width 35 height 16
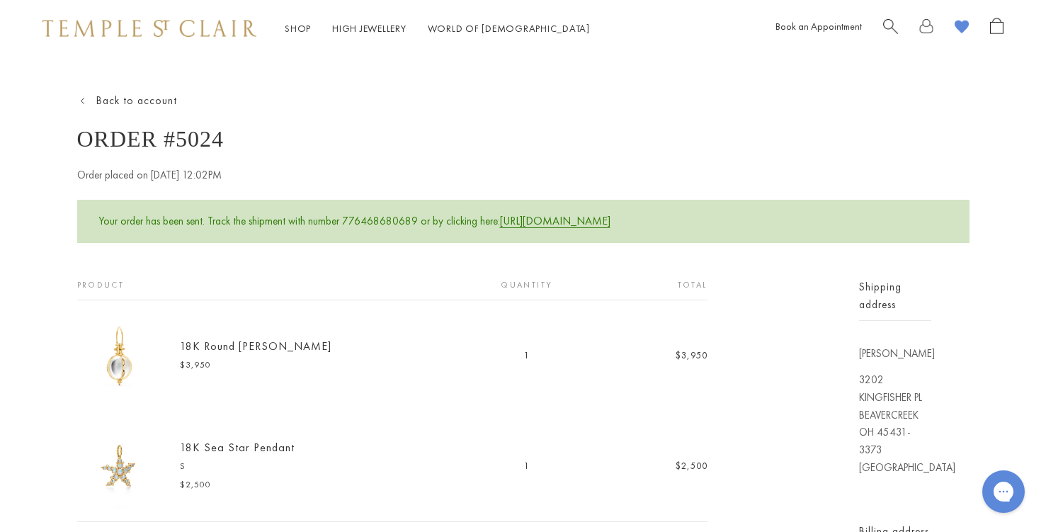
click at [229, 348] on link "18K Round [PERSON_NAME]" at bounding box center [256, 345] width 152 height 15
click at [245, 444] on link "18K Sea Star Pendant" at bounding box center [237, 447] width 115 height 15
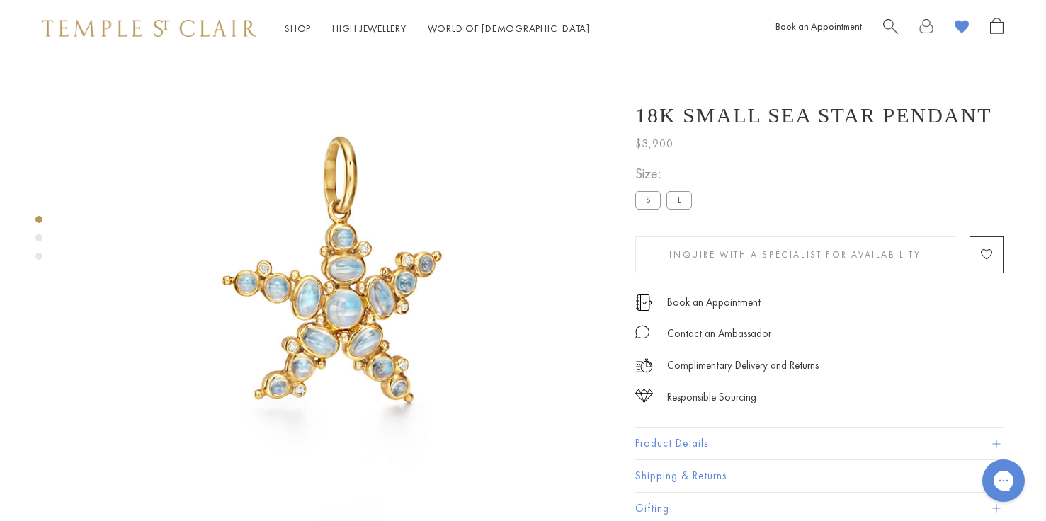
click at [678, 199] on label "L" at bounding box center [678, 200] width 25 height 18
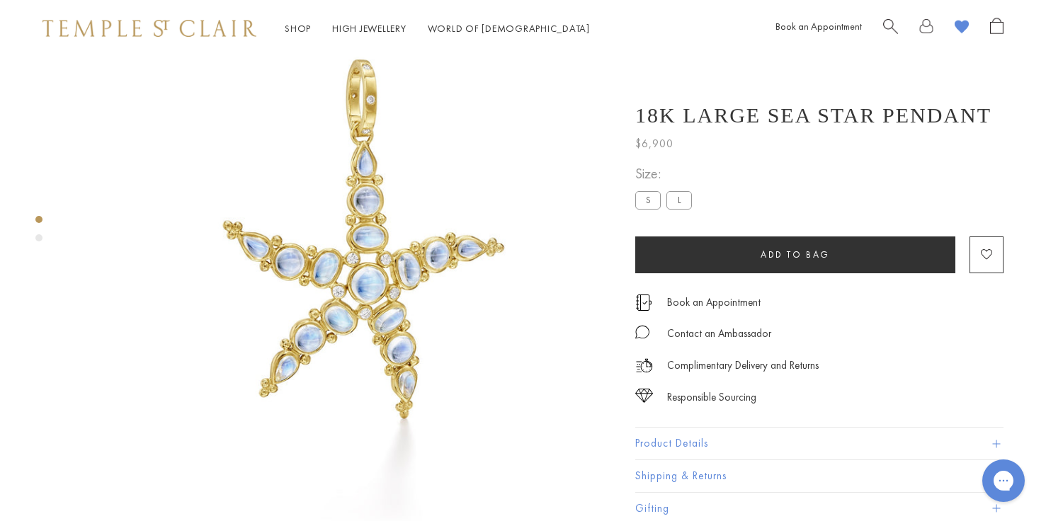
click at [646, 199] on label "S" at bounding box center [647, 200] width 25 height 18
